Goal: Contribute content: Contribute content

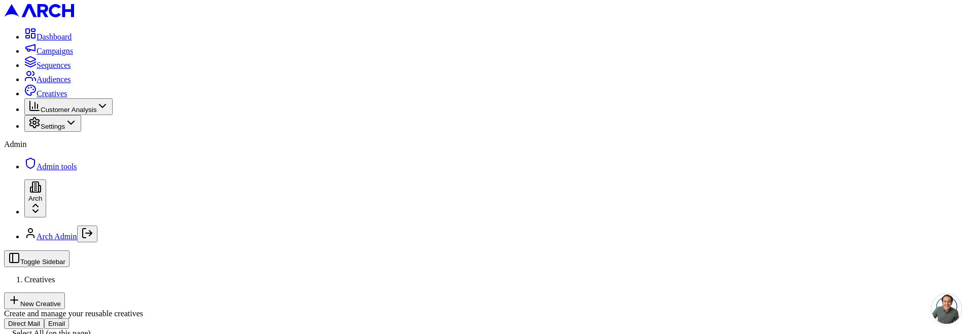
click at [65, 293] on button "New Creative" at bounding box center [34, 301] width 61 height 17
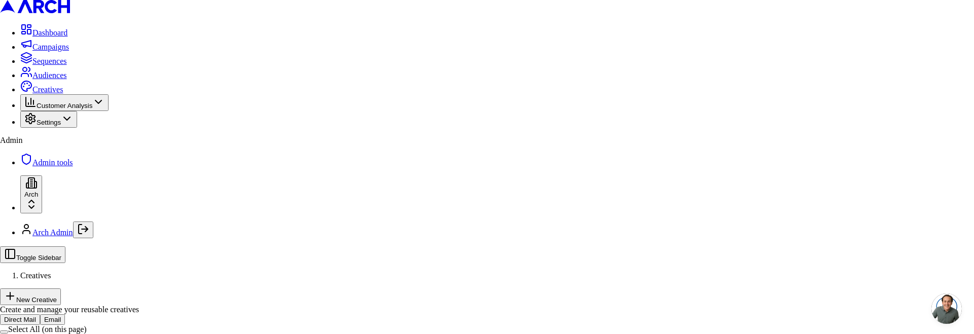
type input "test"
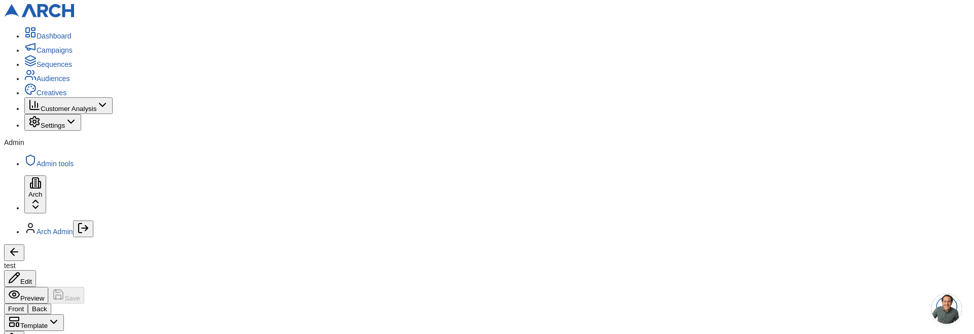
scroll to position [24, 0]
click at [51, 304] on button "Back" at bounding box center [39, 309] width 23 height 11
